Goal: Find specific page/section

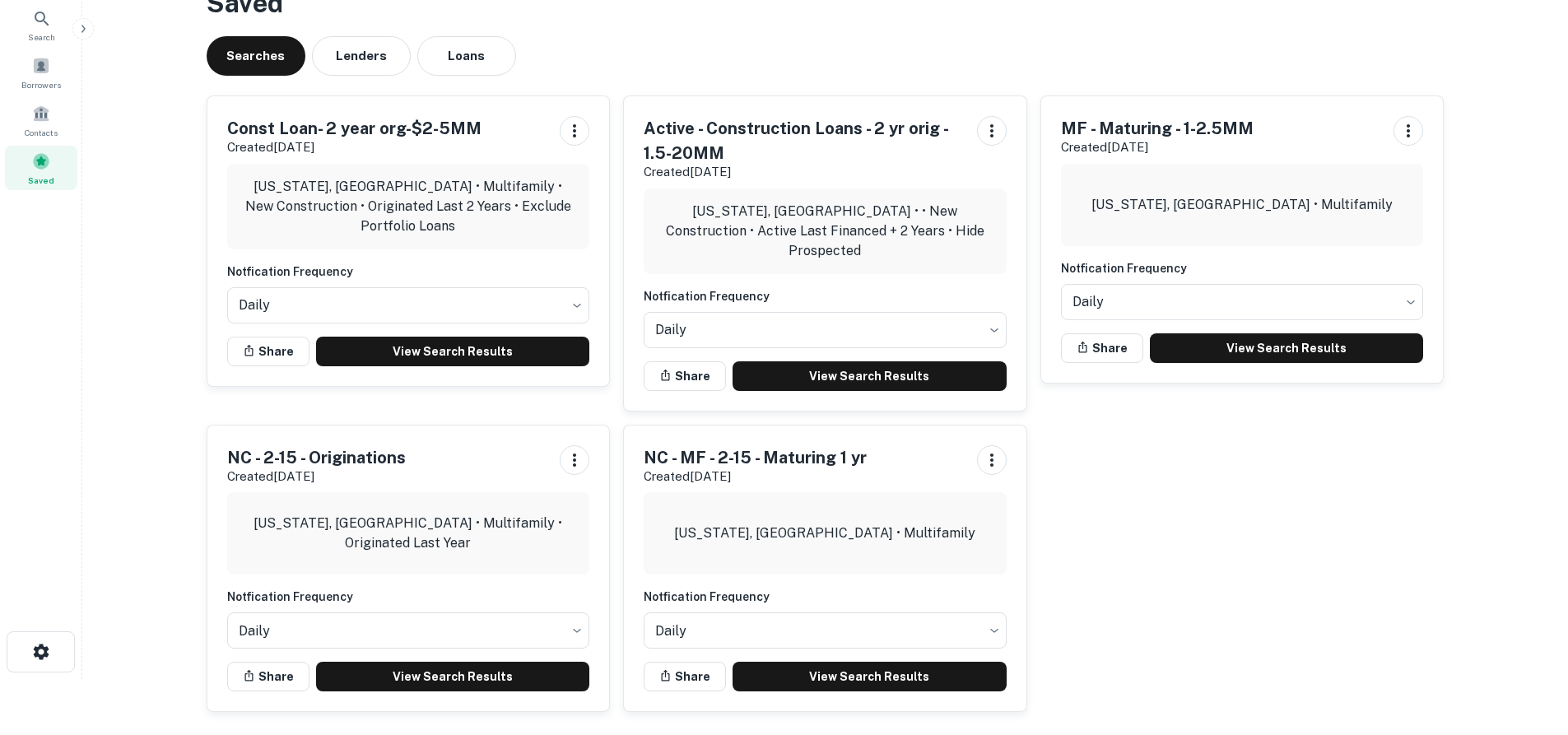
click at [1564, 212] on main "Saved Searches Lenders Loans Const Loan- 2 year org-$2-5MM Created Sep 25th, 20…" at bounding box center [825, 311] width 1486 height 735
click at [49, 122] on div "Contacts" at bounding box center [41, 116] width 72 height 37
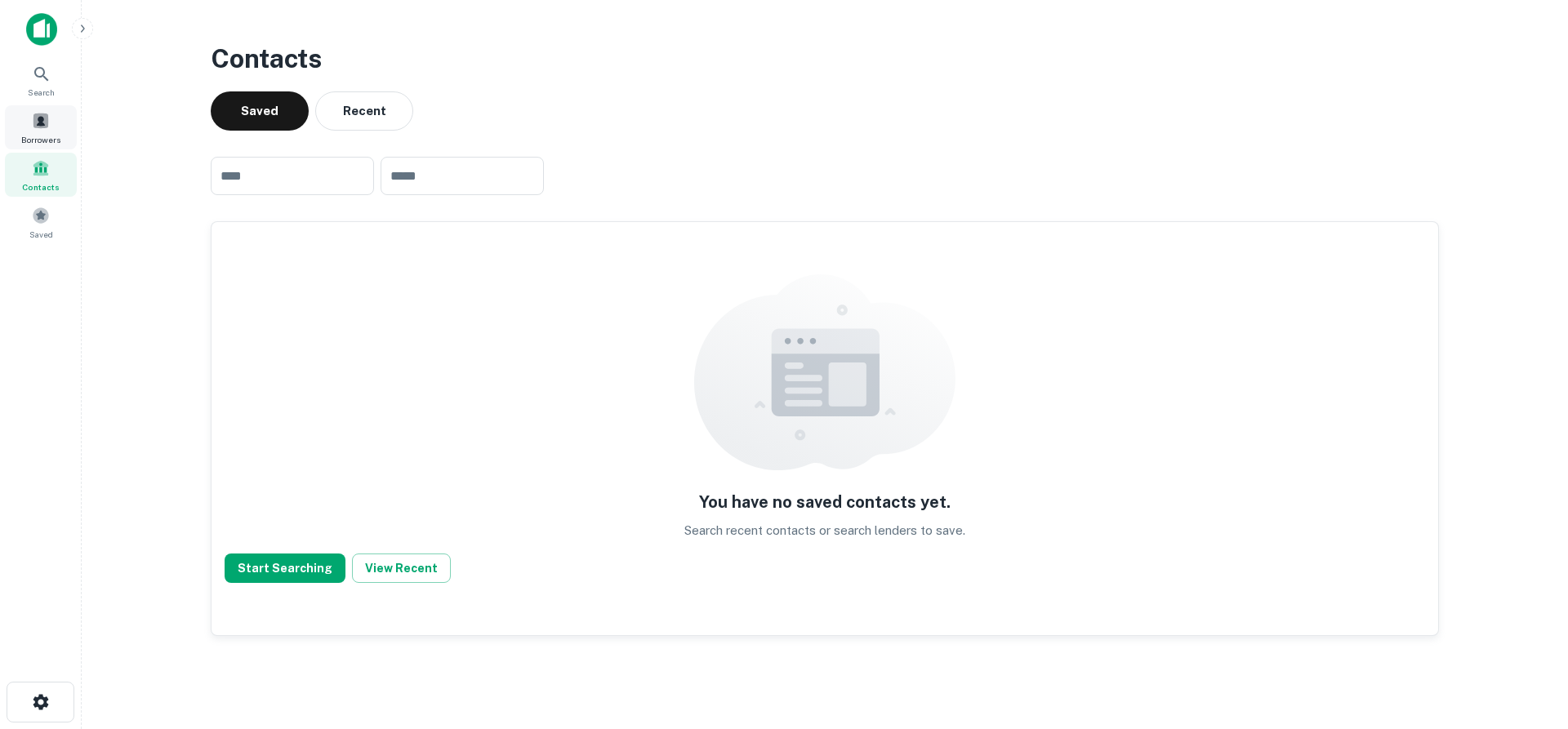
click at [45, 113] on span at bounding box center [40, 121] width 18 height 18
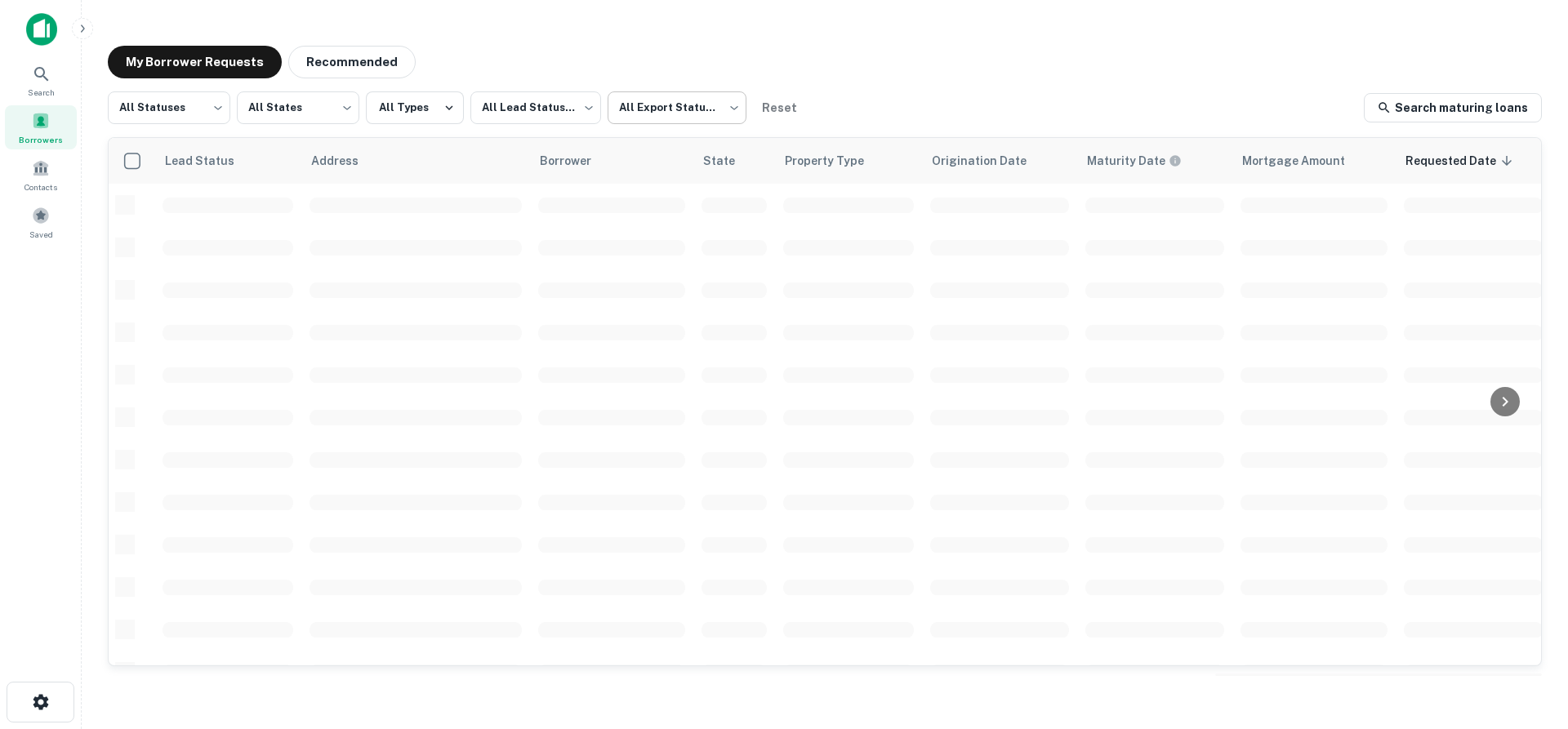
scroll to position [397, 0]
click at [637, 102] on body "Search Borrowers Contacts Saved My Borrower Requests Recommended All Statuses *…" at bounding box center [784, 364] width 1568 height 729
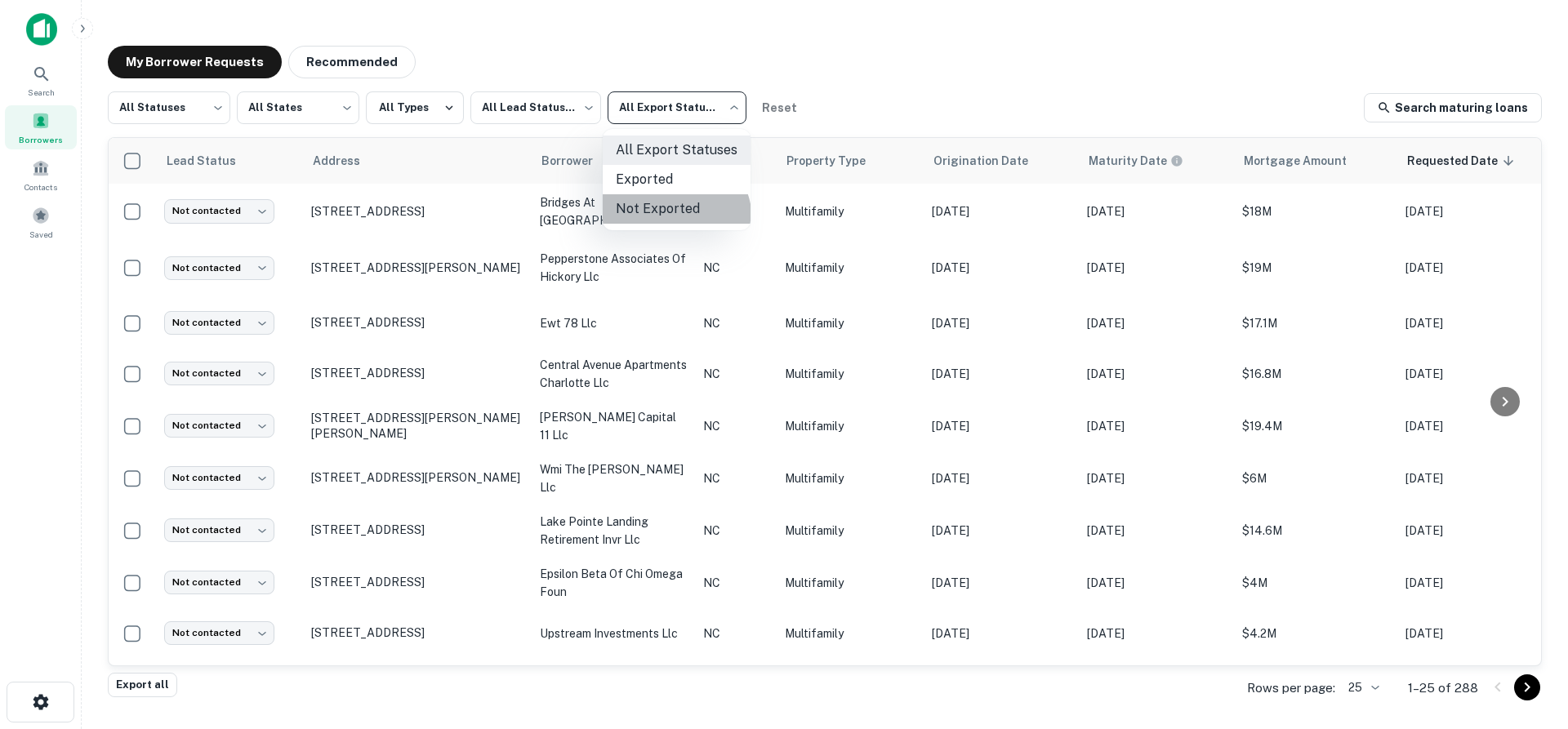
click at [671, 220] on li "Not Exported" at bounding box center [676, 209] width 148 height 30
type input "*****"
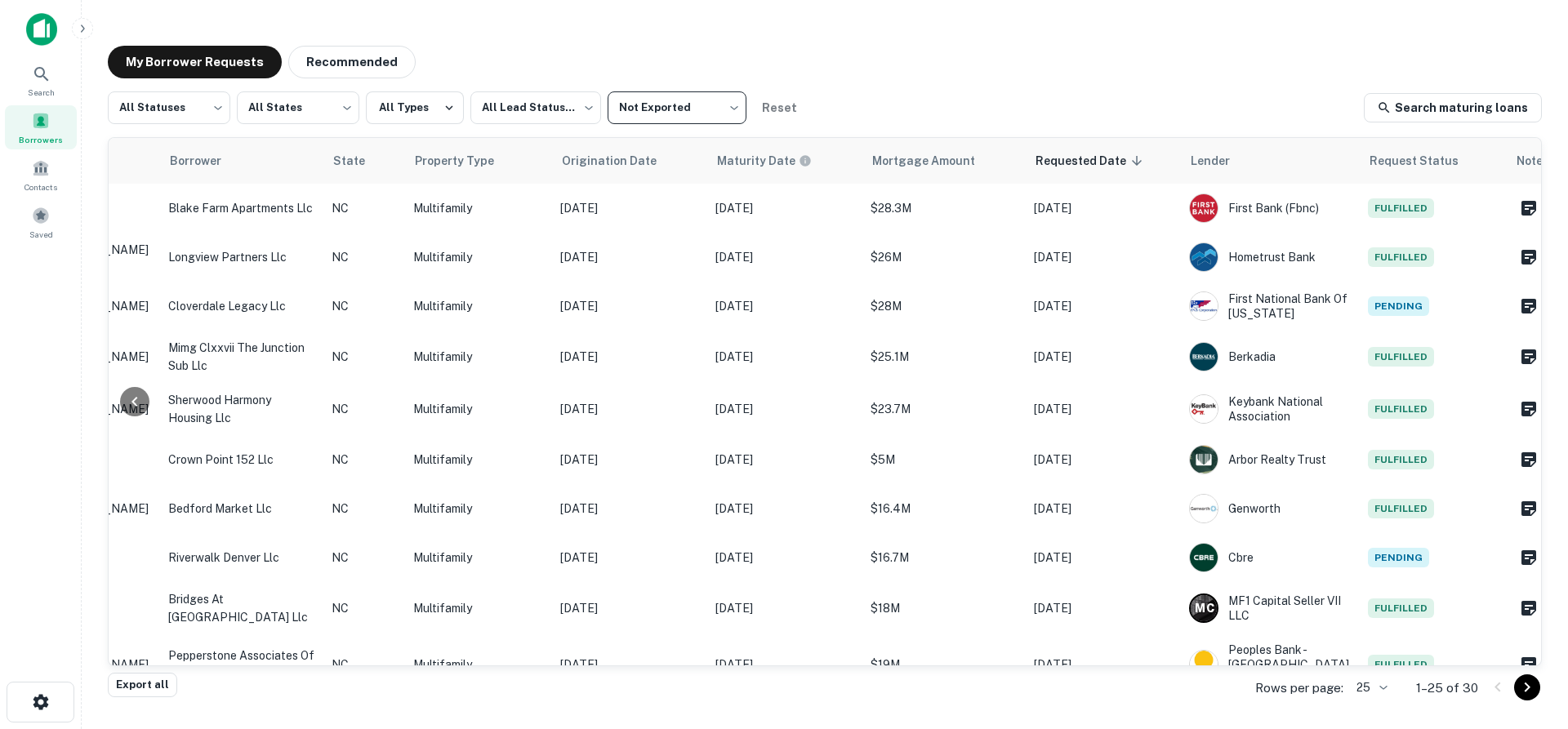
scroll to position [0, 387]
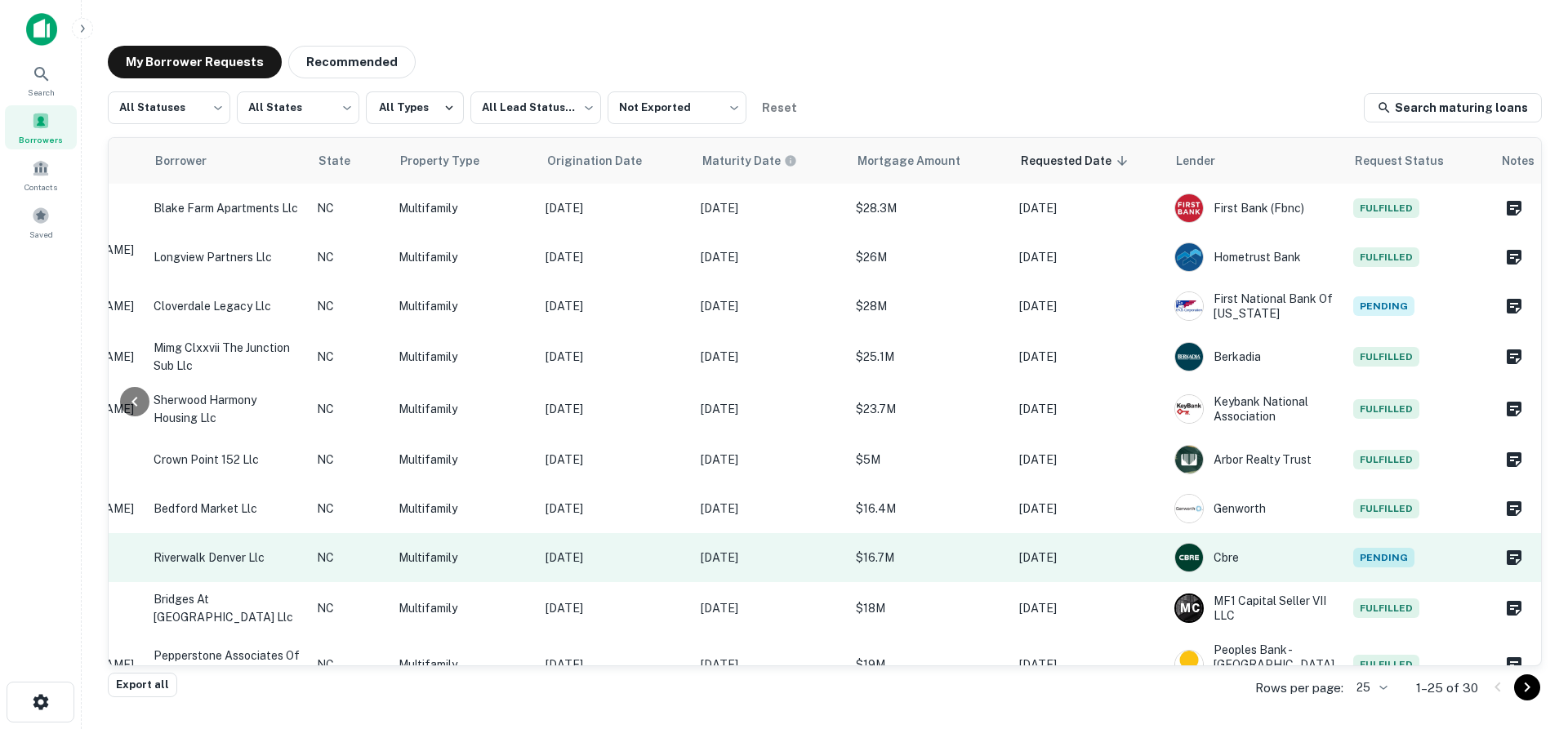
click at [260, 556] on p "riverwalk denver llc" at bounding box center [227, 558] width 147 height 18
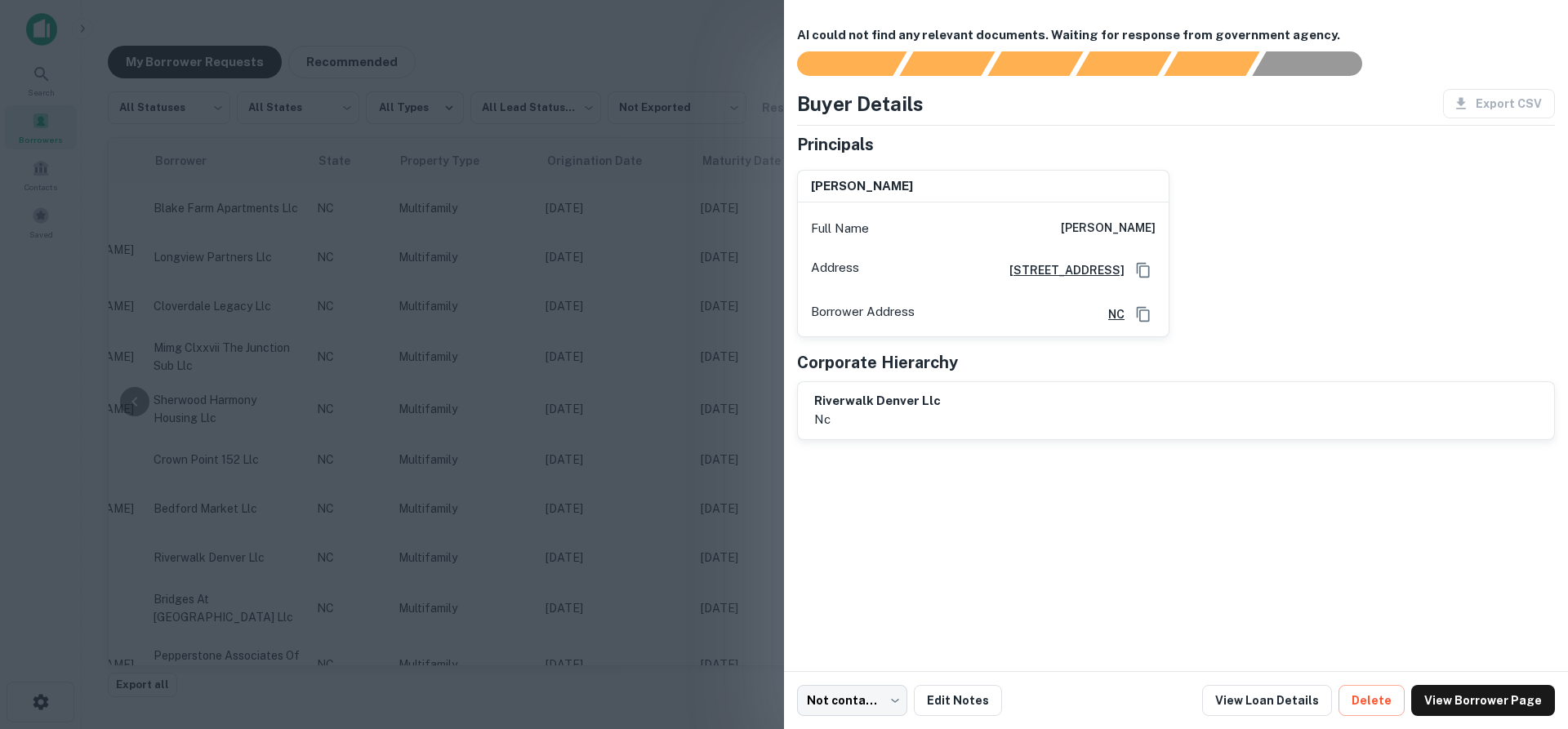
click at [712, 253] on div at bounding box center [784, 364] width 1568 height 729
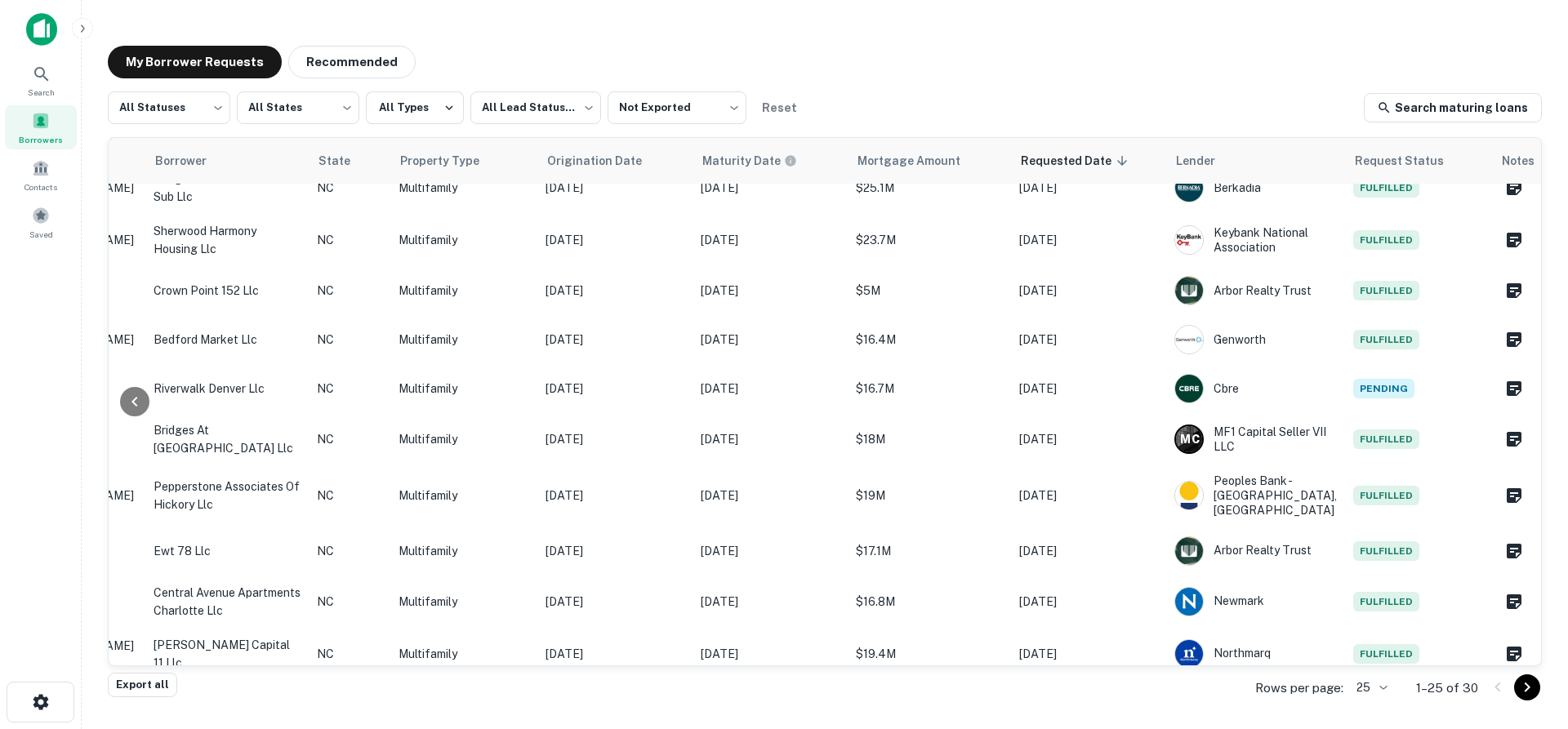
drag, startPoint x: 1155, startPoint y: 664, endPoint x: 1021, endPoint y: 648, distance: 135.0
click at [1045, 654] on div "Lead Status Address Borrower State Property Type Origination Date Maturity Date…" at bounding box center [825, 401] width 1432 height 527
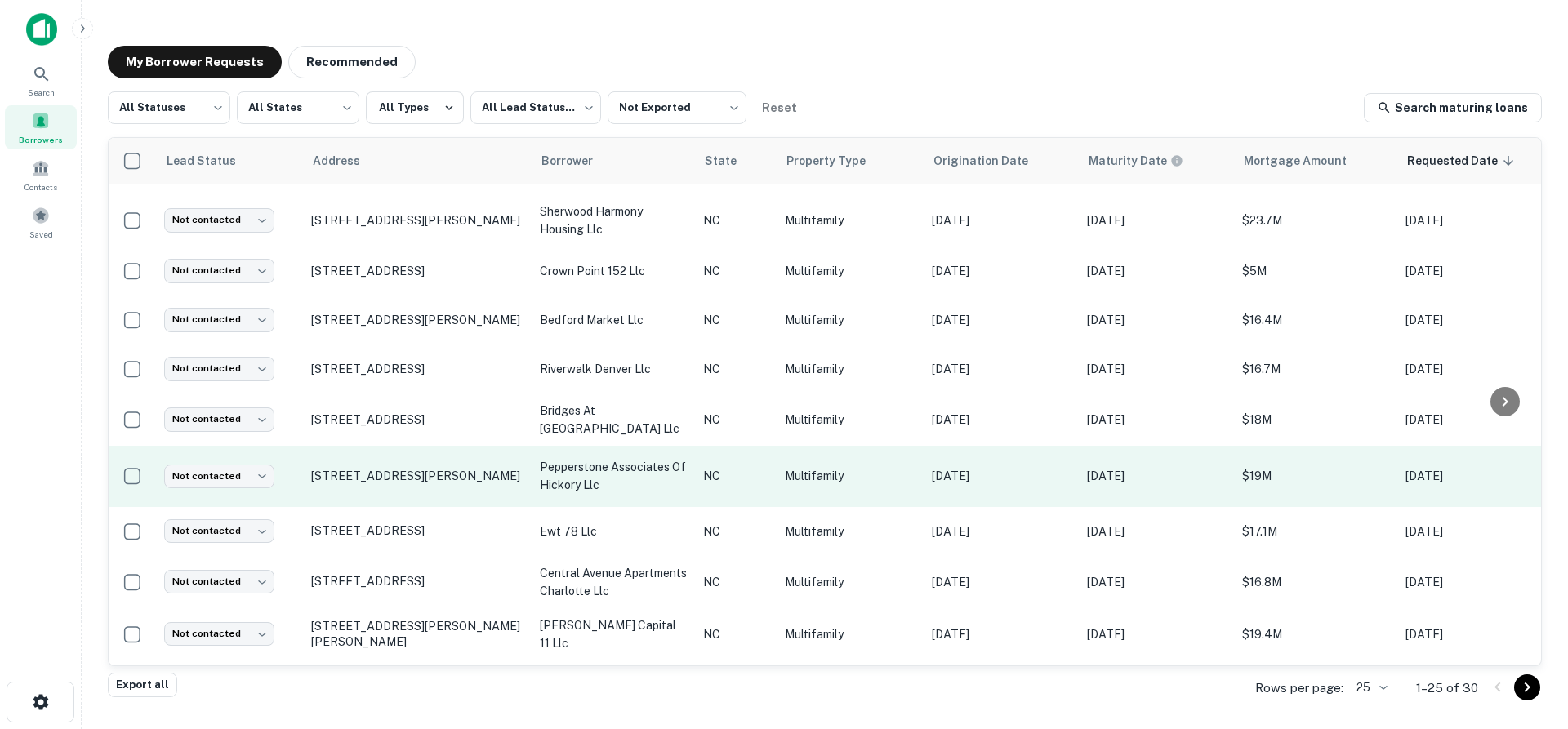
scroll to position [0, 0]
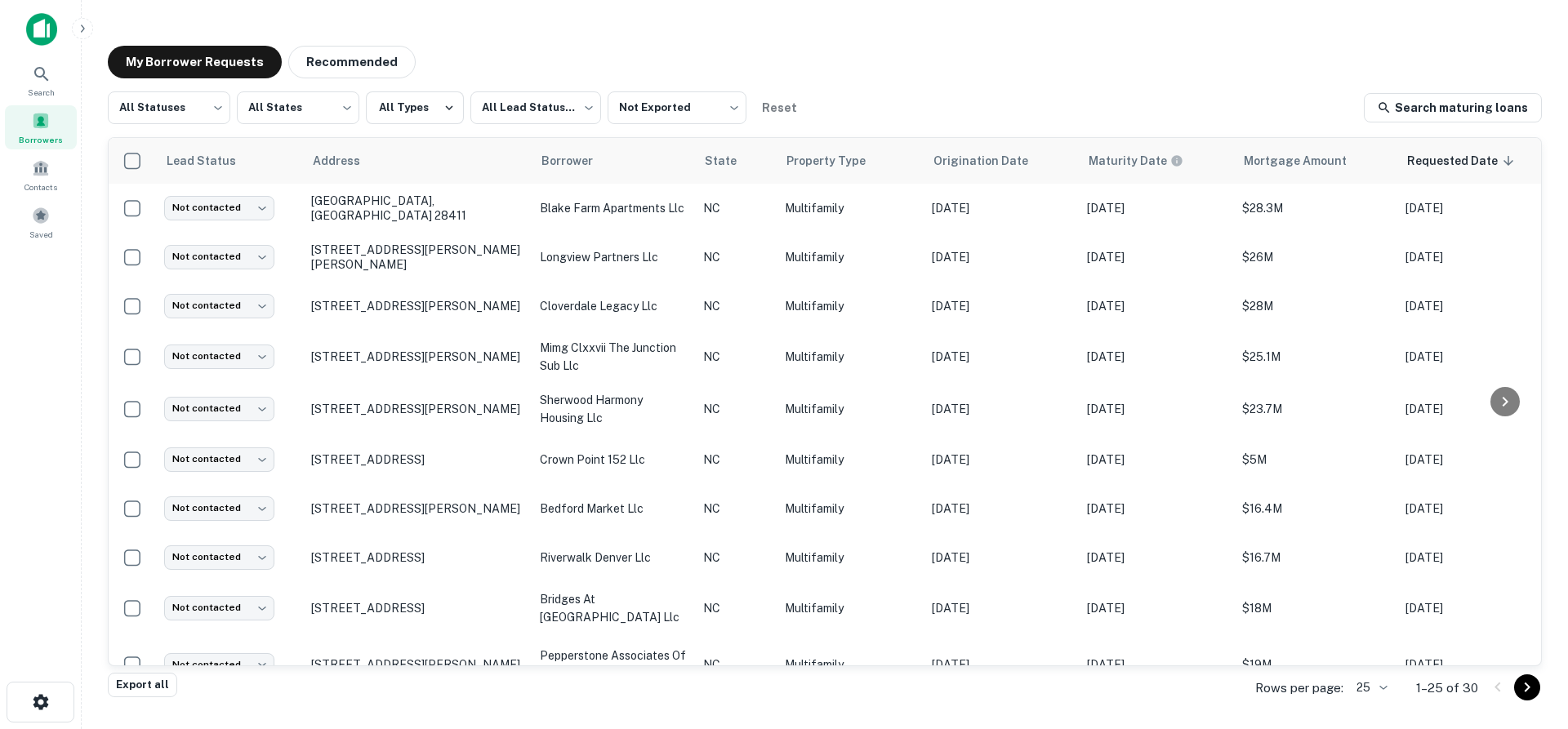
click at [1018, 46] on div "My Borrower Requests Recommended" at bounding box center [825, 61] width 1434 height 32
click at [511, 112] on body "Search Borrowers Contacts Saved My Borrower Requests Recommended All Statuses *…" at bounding box center [784, 364] width 1568 height 729
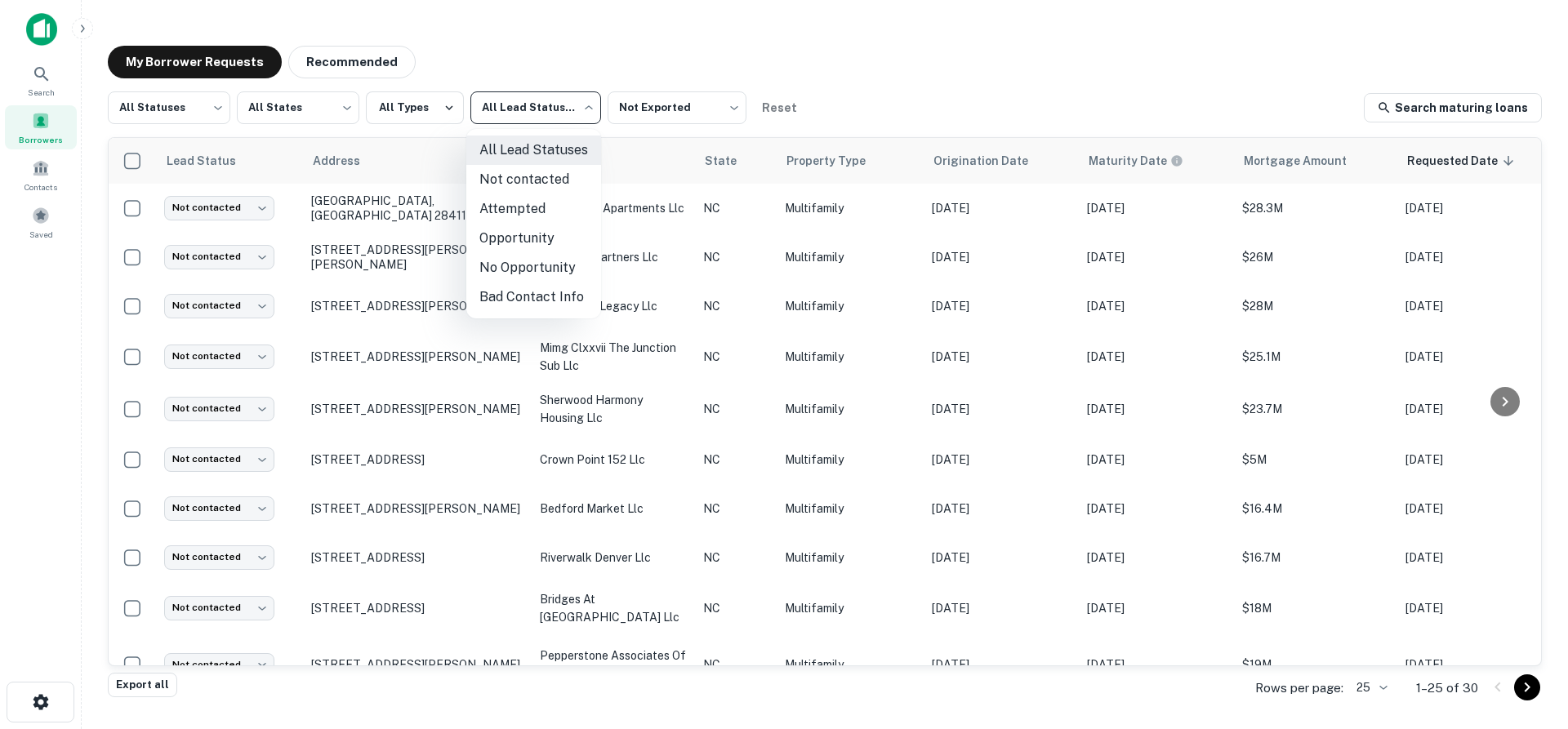
click at [420, 108] on div at bounding box center [784, 364] width 1568 height 729
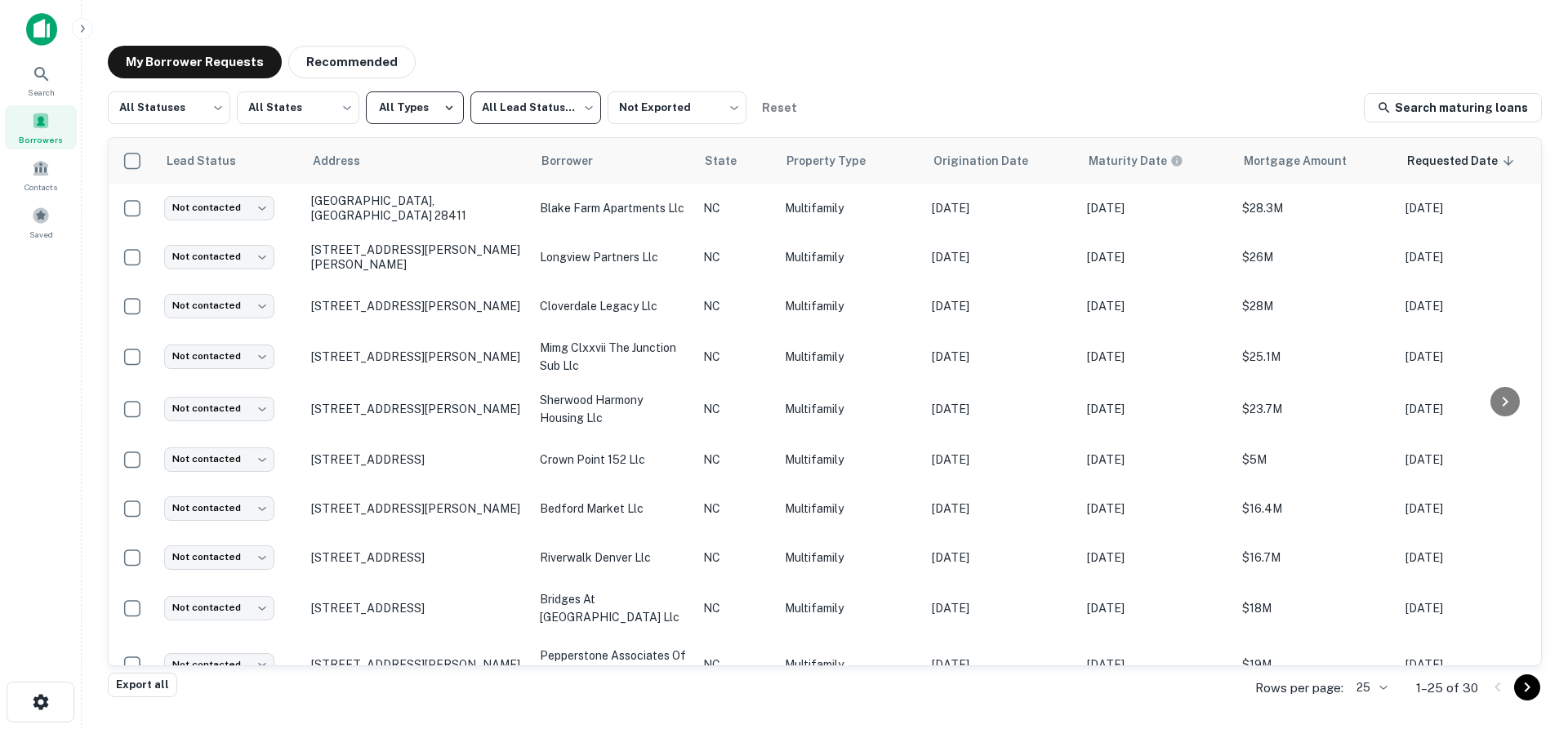
click at [435, 107] on button "All Types" at bounding box center [415, 108] width 98 height 32
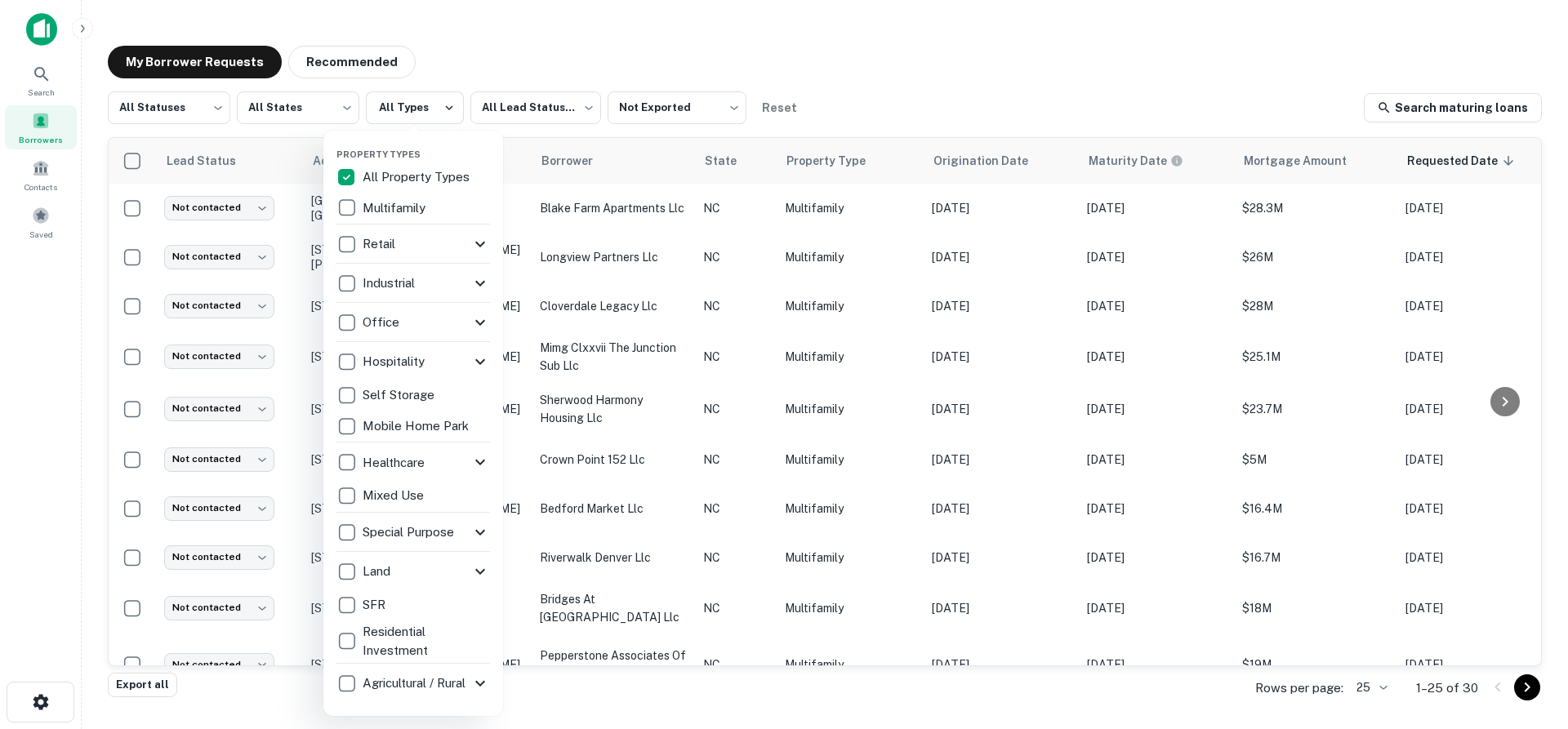
click at [995, 49] on div at bounding box center [784, 364] width 1568 height 729
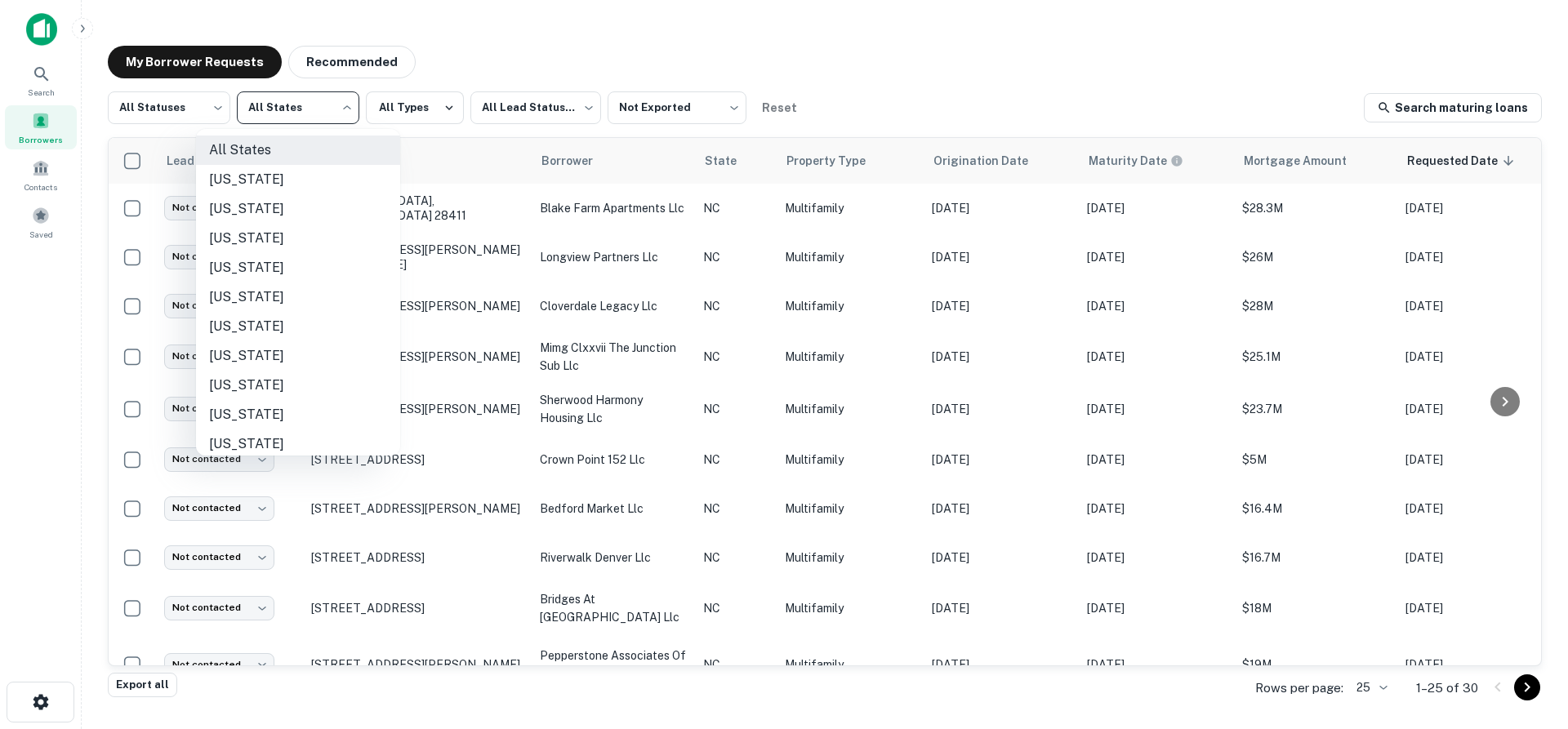
click at [303, 106] on body "Search Borrowers Contacts Saved My Borrower Requests Recommended All Statuses *…" at bounding box center [784, 364] width 1568 height 729
click at [883, 68] on div at bounding box center [784, 364] width 1568 height 729
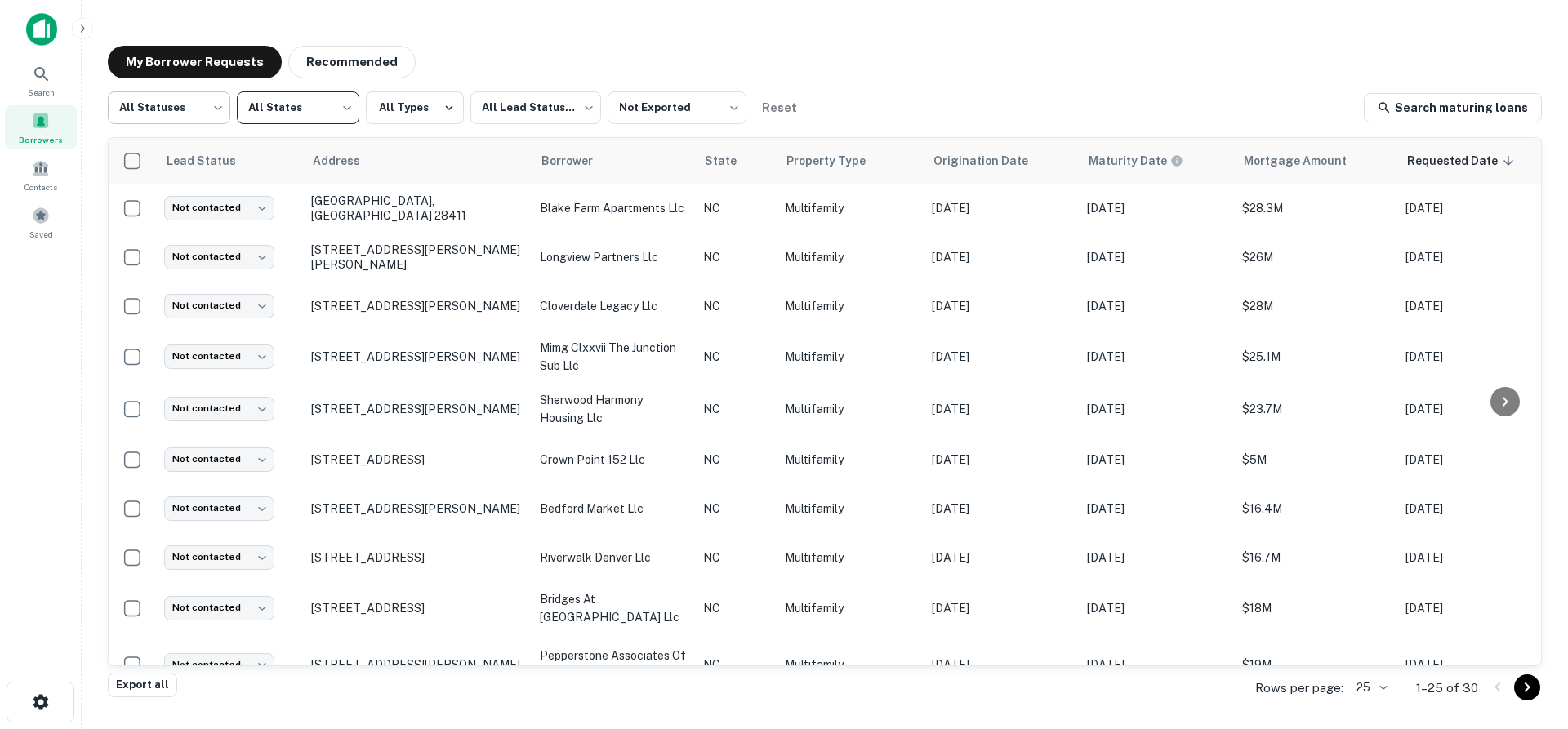
click at [155, 101] on body "Search Borrowers Contacts Saved My Borrower Requests Recommended All Statuses *…" at bounding box center [784, 364] width 1568 height 729
click at [155, 205] on li "Fulfilled" at bounding box center [169, 209] width 122 height 30
type input "*********"
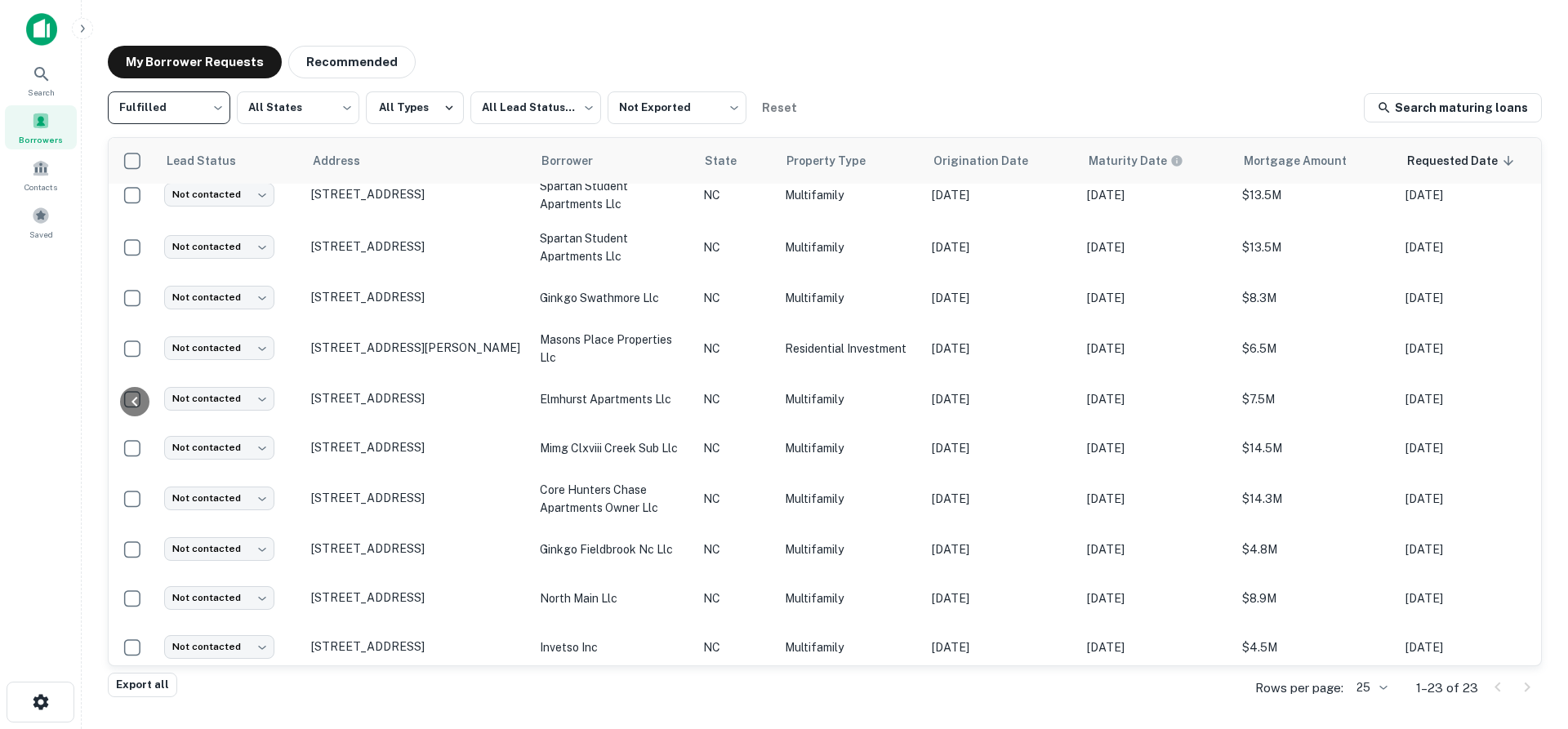
scroll to position [684, 387]
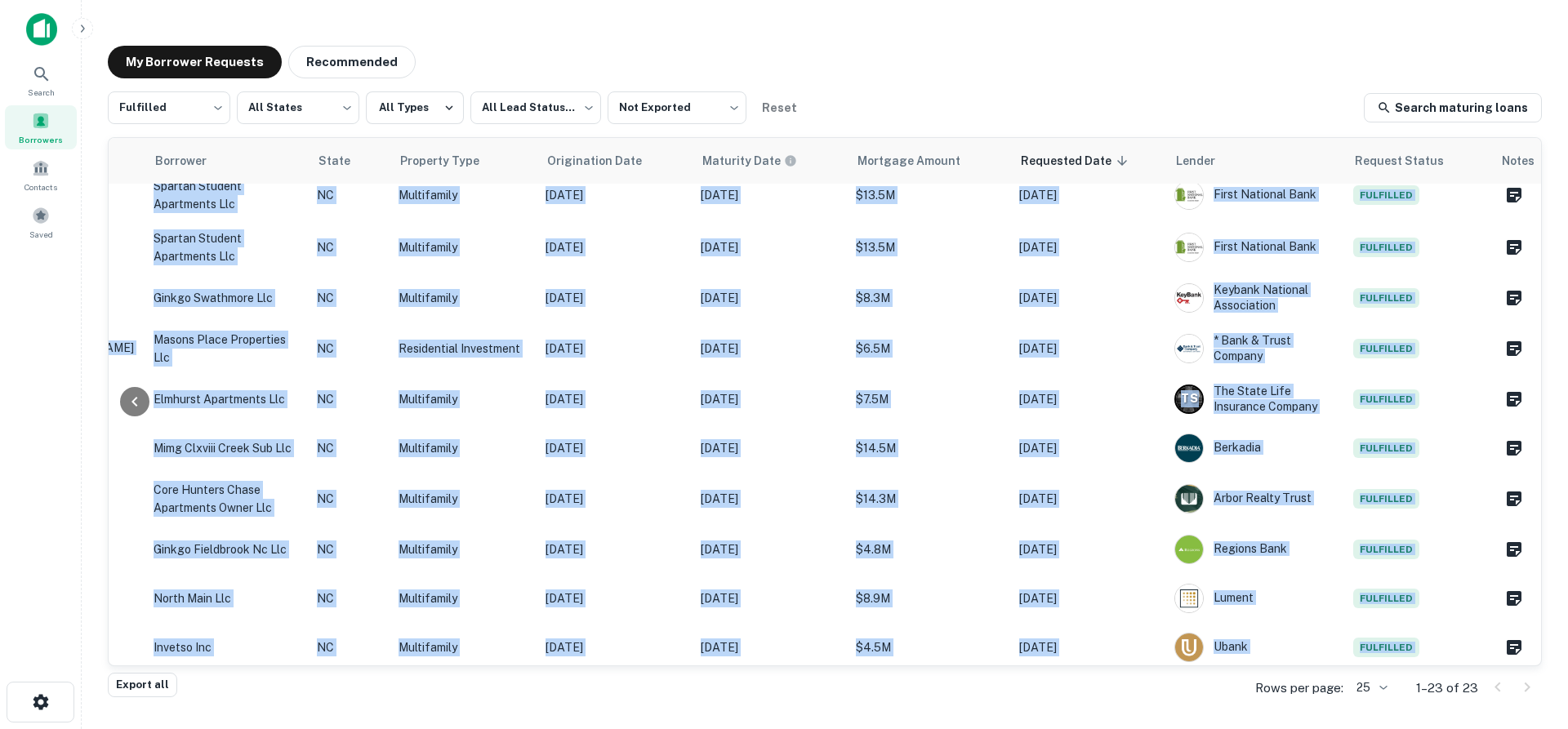
drag, startPoint x: 759, startPoint y: 667, endPoint x: 730, endPoint y: 663, distance: 29.3
click at [730, 663] on div "Fulfilled ********* ​ All States *** ​ All Types All Lead Statuses *** ​ Not Ex…" at bounding box center [825, 382] width 1434 height 581
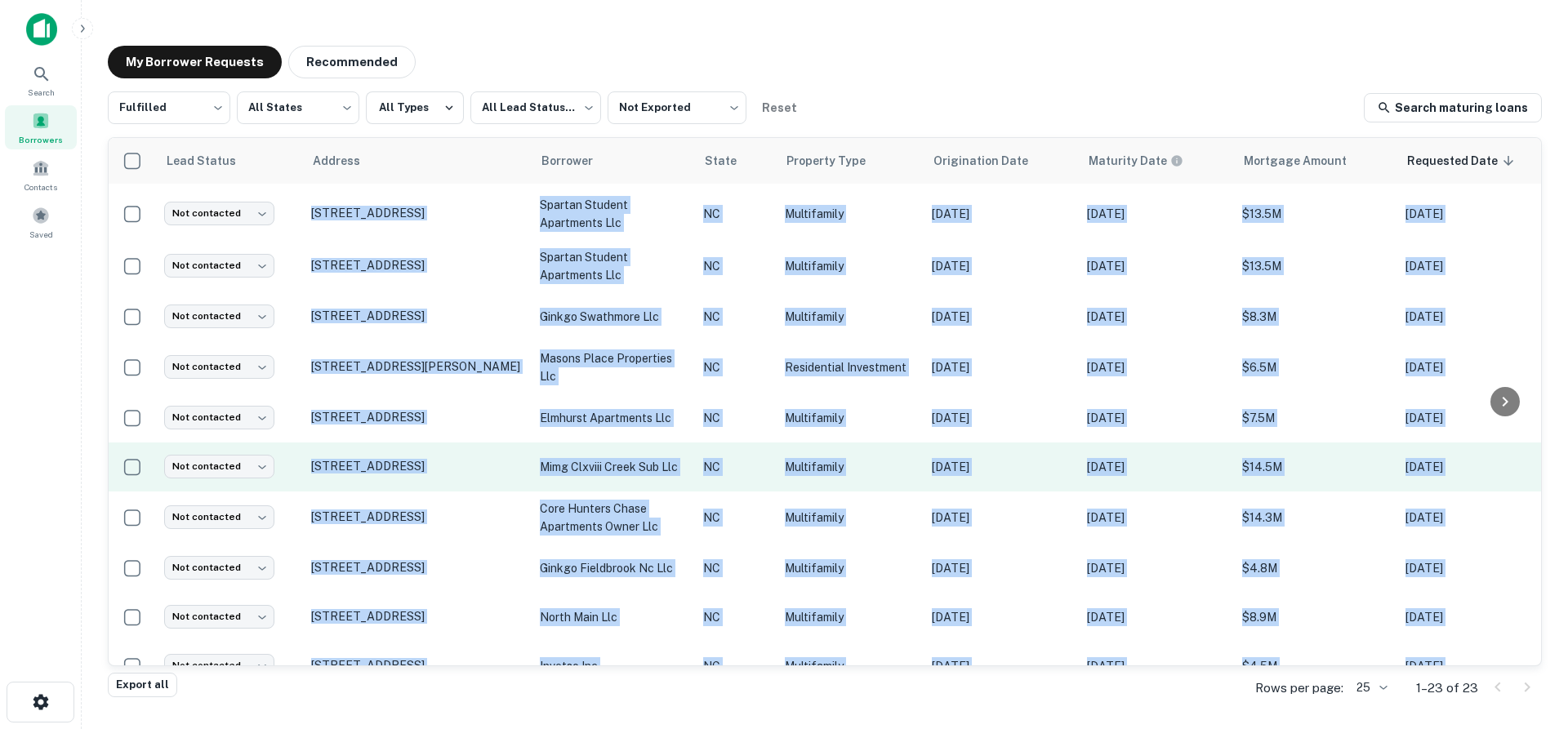
scroll to position [684, 0]
